Goal: Task Accomplishment & Management: Use online tool/utility

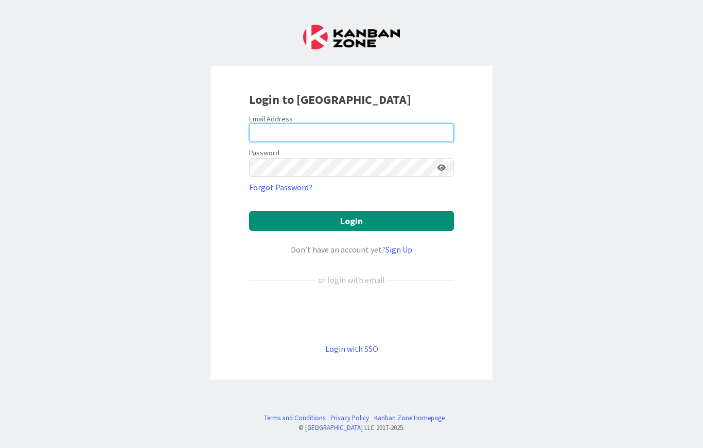
click at [384, 126] on input "email" at bounding box center [351, 132] width 205 height 19
click at [350, 138] on input "email" at bounding box center [351, 132] width 205 height 19
click at [585, 111] on div "Login to [GEOGRAPHIC_DATA] Email Address Password Forgot Password? Login Don’t …" at bounding box center [351, 224] width 703 height 448
click at [340, 131] on input "email" at bounding box center [351, 132] width 205 height 19
type input "[EMAIL_ADDRESS][DOMAIN_NAME]"
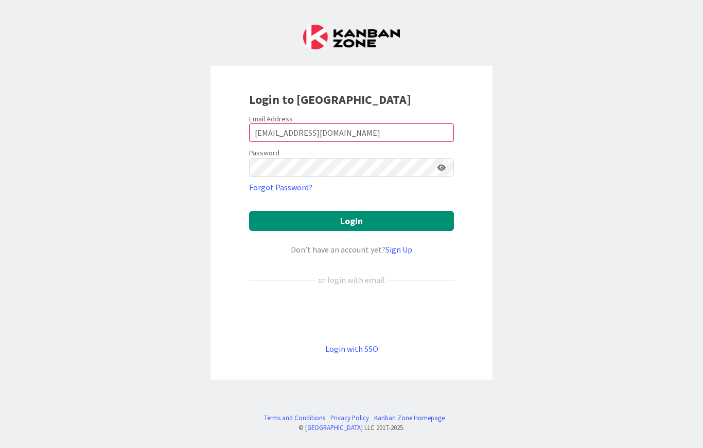
click at [547, 144] on div "Login to [GEOGRAPHIC_DATA] Email Address [EMAIL_ADDRESS][DOMAIN_NAME] Password …" at bounding box center [351, 224] width 703 height 448
click at [413, 221] on button "Login" at bounding box center [351, 221] width 205 height 20
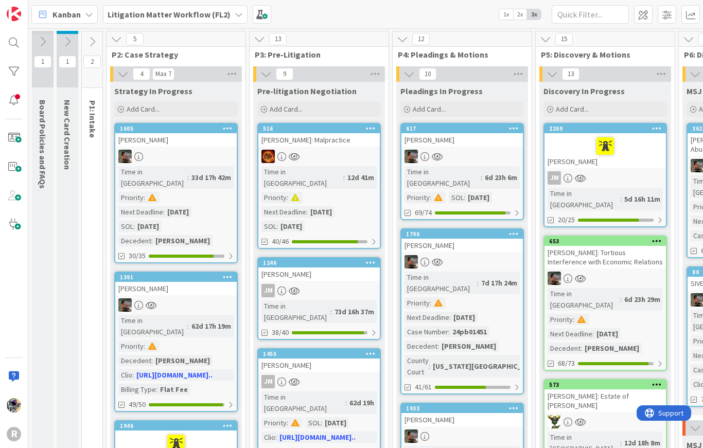
click at [11, 68] on div at bounding box center [14, 71] width 21 height 21
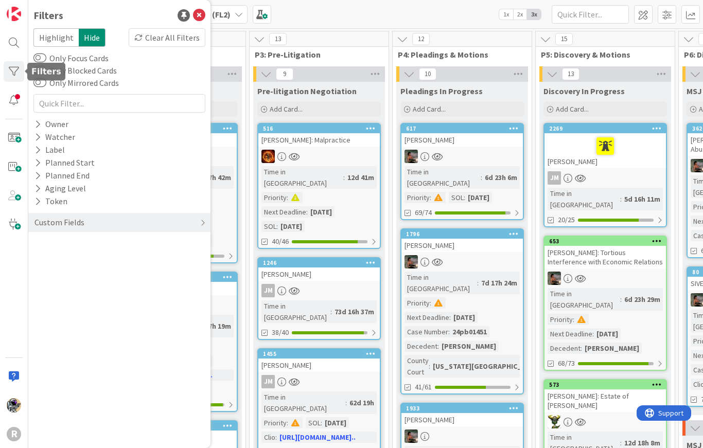
click at [46, 122] on div "Owner" at bounding box center [51, 124] width 36 height 13
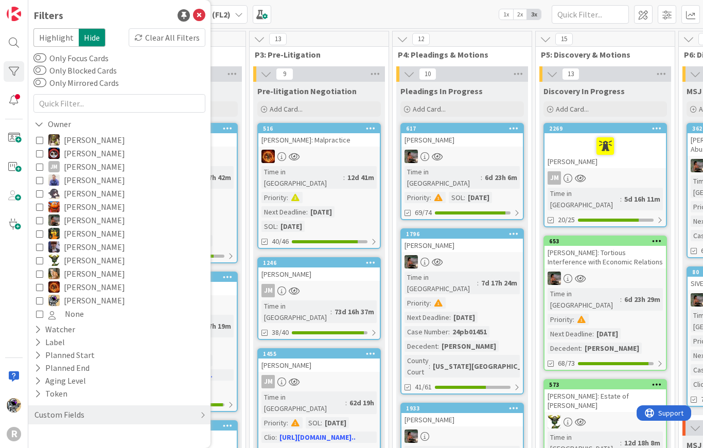
click at [43, 223] on icon at bounding box center [39, 220] width 7 height 7
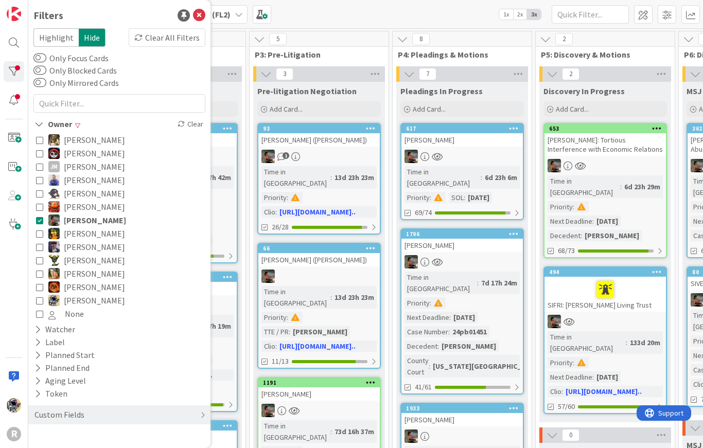
click at [42, 289] on icon at bounding box center [39, 286] width 7 height 7
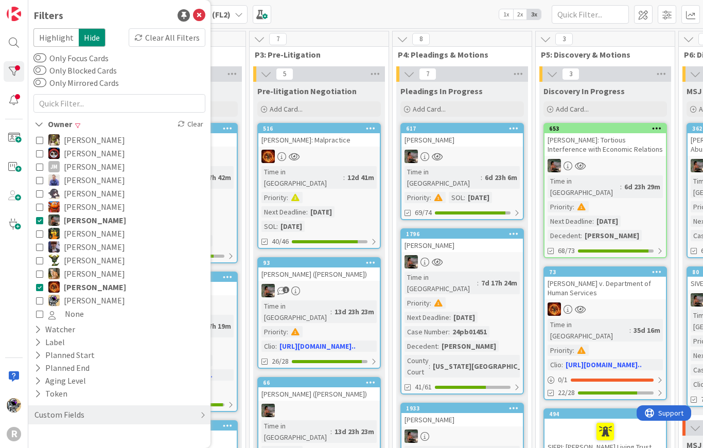
click at [88, 414] on div "Custom Fields" at bounding box center [119, 414] width 182 height 19
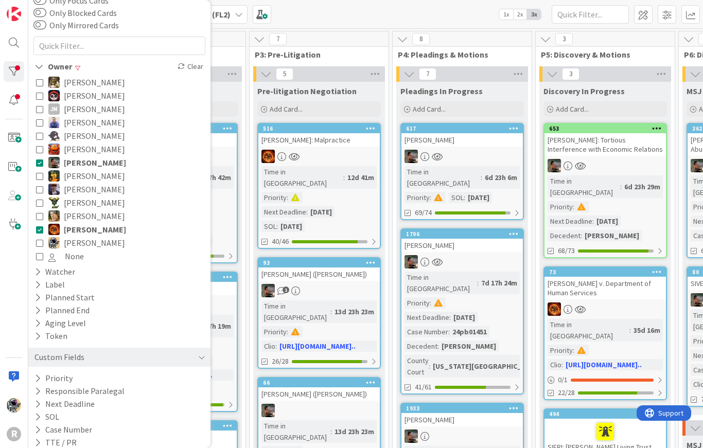
scroll to position [57, 0]
click at [46, 381] on button "Priority" at bounding box center [53, 378] width 40 height 13
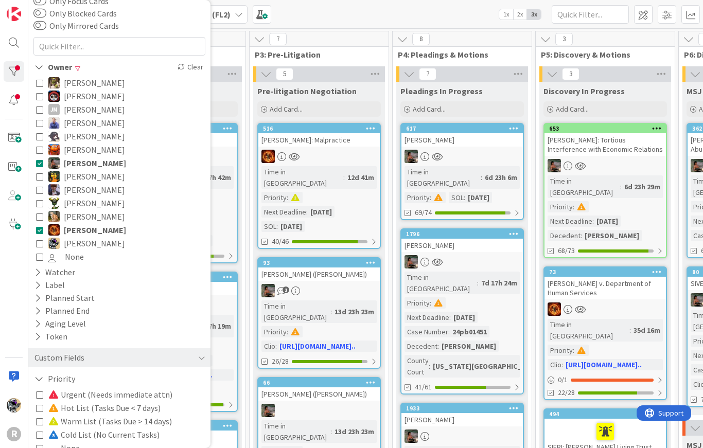
click at [39, 395] on icon at bounding box center [39, 394] width 7 height 7
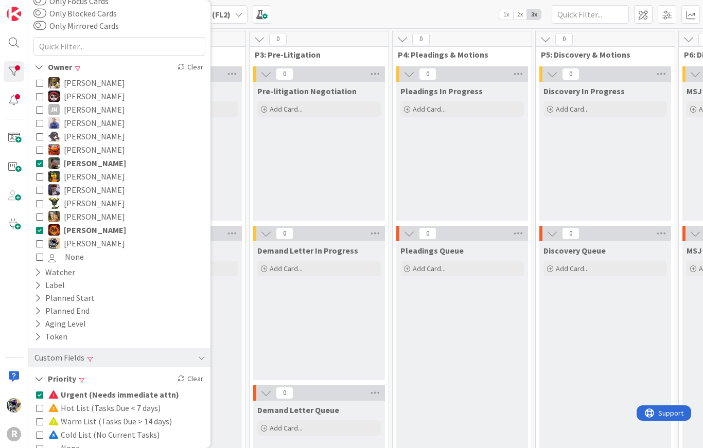
click at [39, 394] on icon at bounding box center [39, 394] width 7 height 7
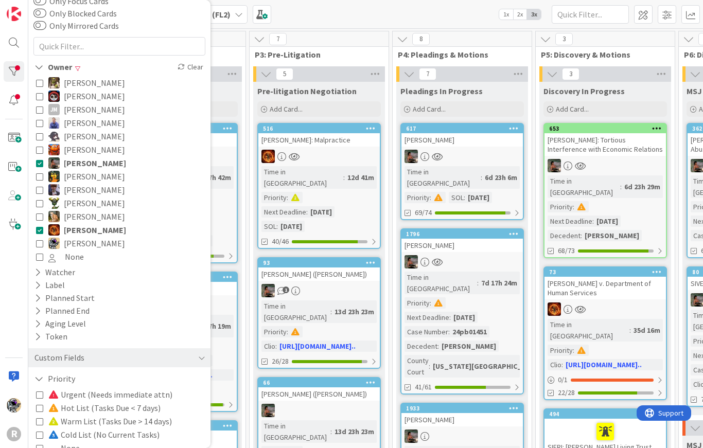
click at [37, 397] on icon at bounding box center [39, 394] width 7 height 7
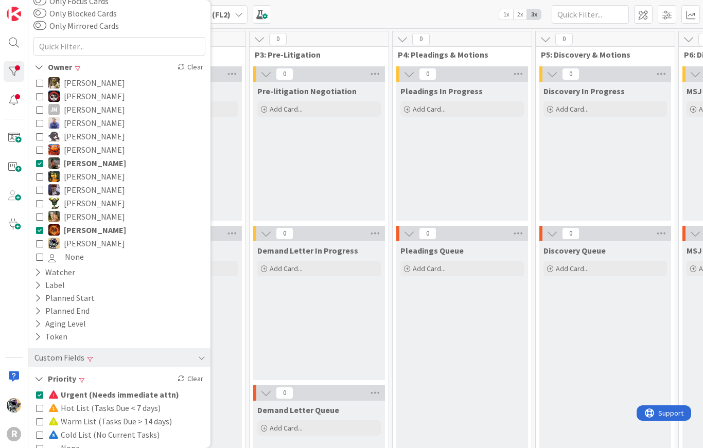
click at [39, 409] on icon at bounding box center [39, 407] width 7 height 7
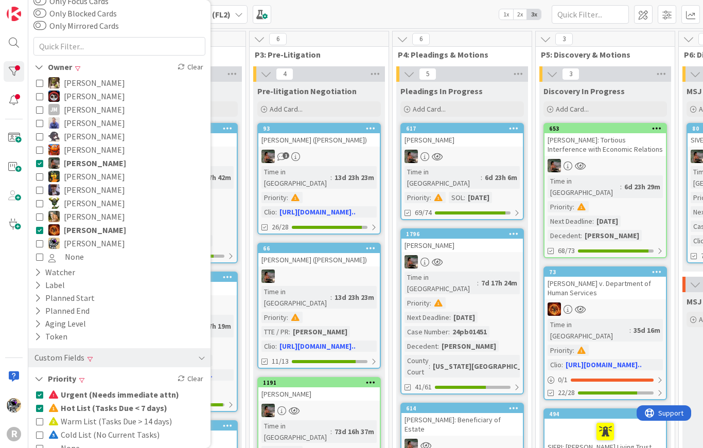
click at [38, 378] on icon at bounding box center [38, 378] width 9 height 9
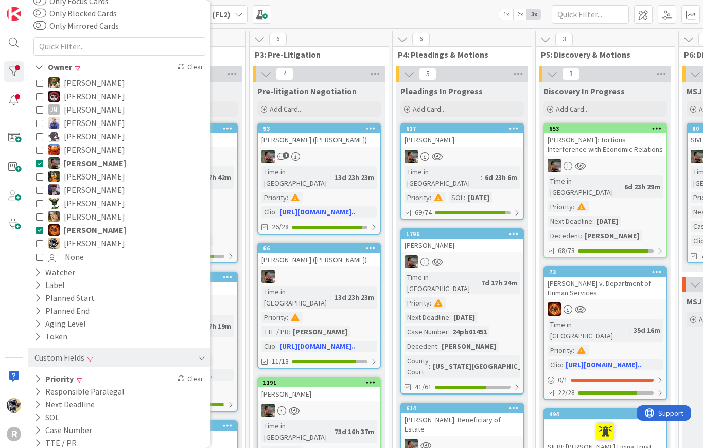
click at [316, 20] on div "Kanban Litigation Matter Workflow (FL2) 1x 2x 3x" at bounding box center [365, 14] width 674 height 28
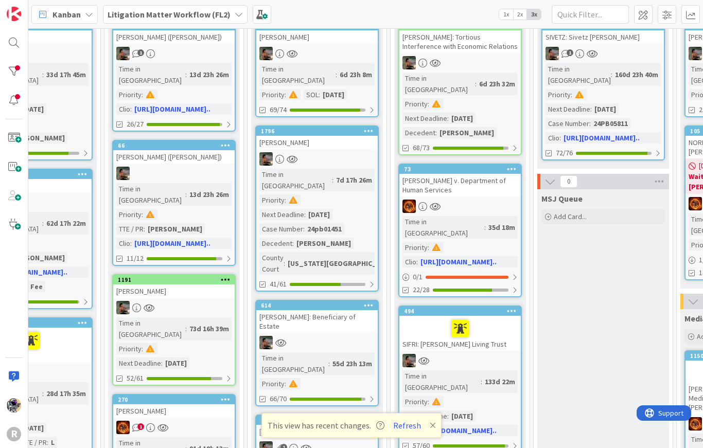
scroll to position [102, 142]
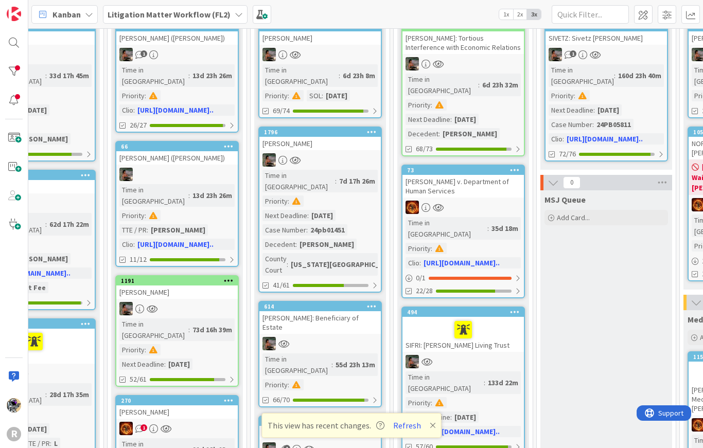
click at [15, 433] on div "R" at bounding box center [14, 434] width 14 height 14
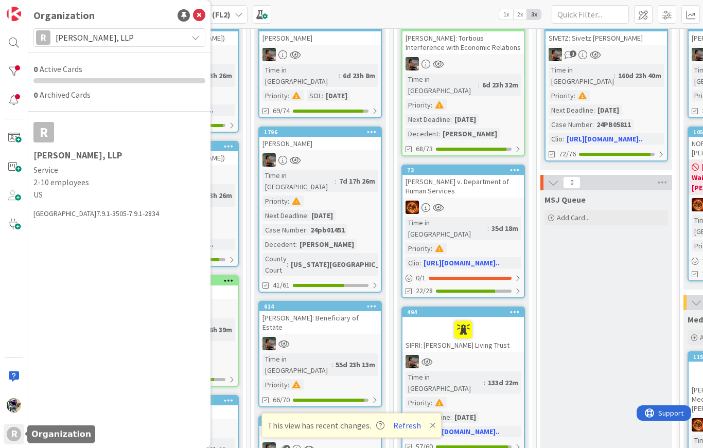
click at [13, 411] on img at bounding box center [14, 405] width 14 height 14
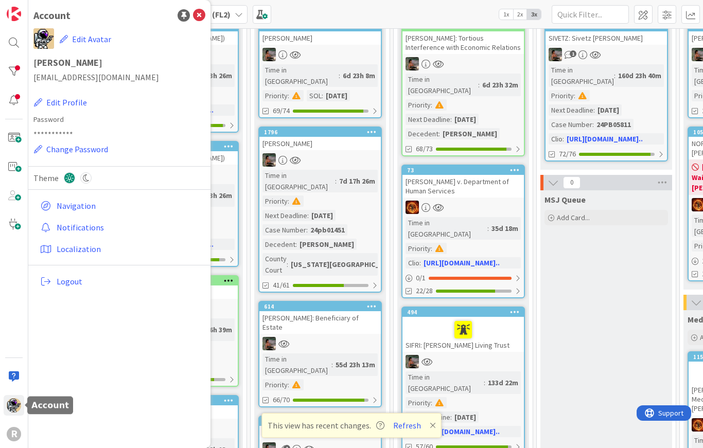
click at [14, 399] on img at bounding box center [14, 405] width 14 height 14
click at [85, 179] on icon at bounding box center [85, 177] width 11 height 11
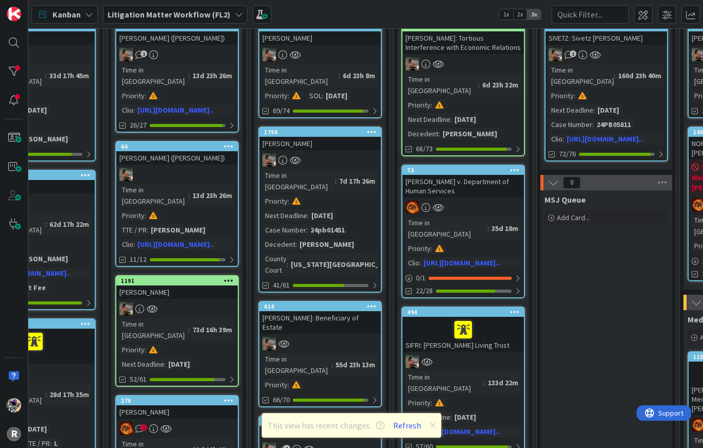
click at [430, 425] on icon at bounding box center [432, 425] width 6 height 8
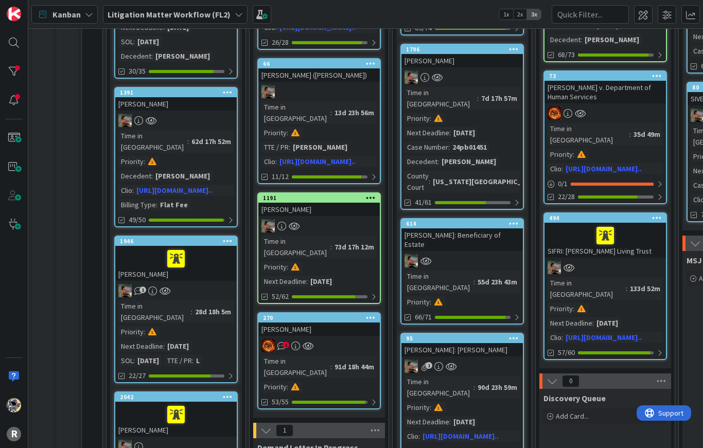
scroll to position [185, 0]
